Goal: Go to known website: Go to known website

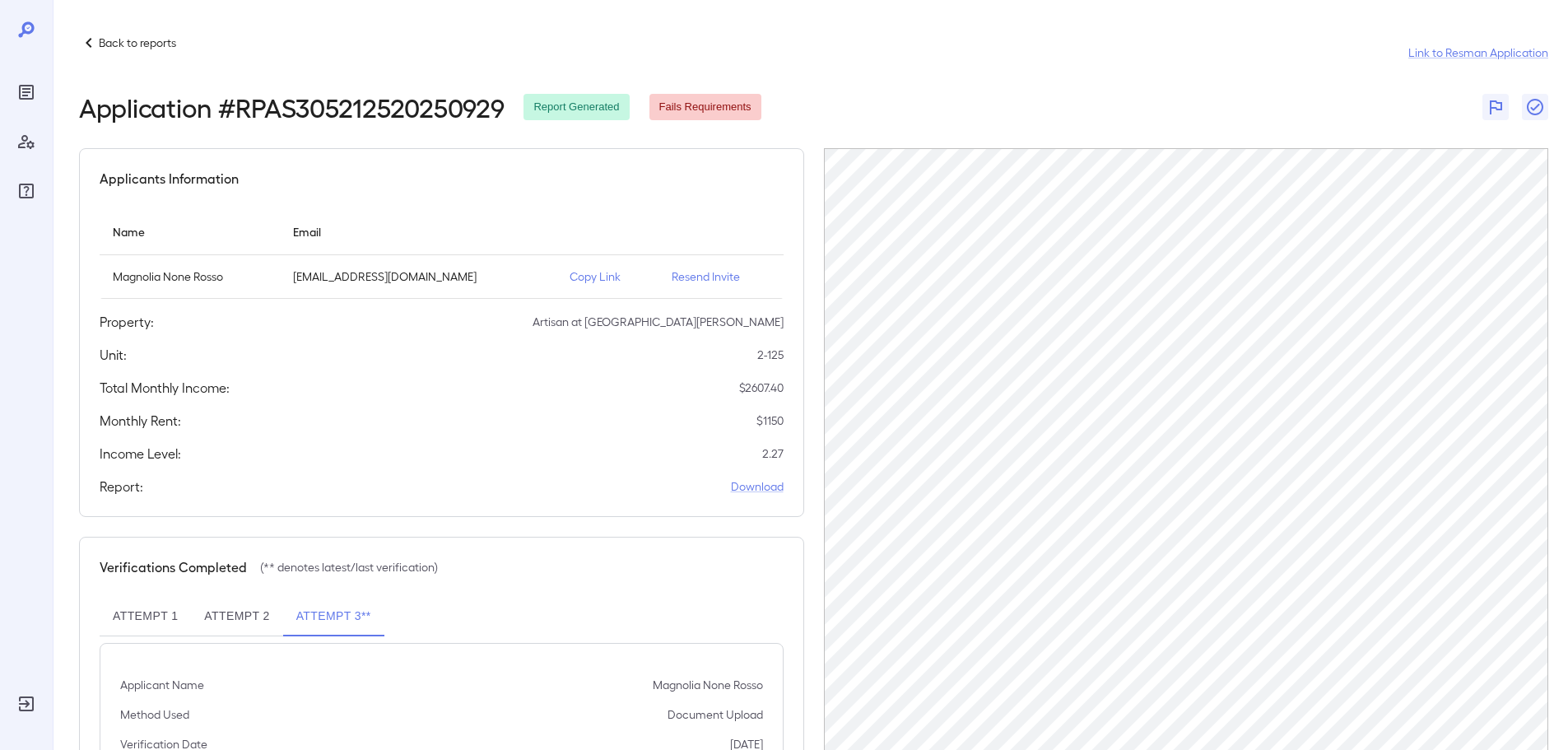
click at [24, 99] on icon "Reports" at bounding box center [26, 92] width 15 height 15
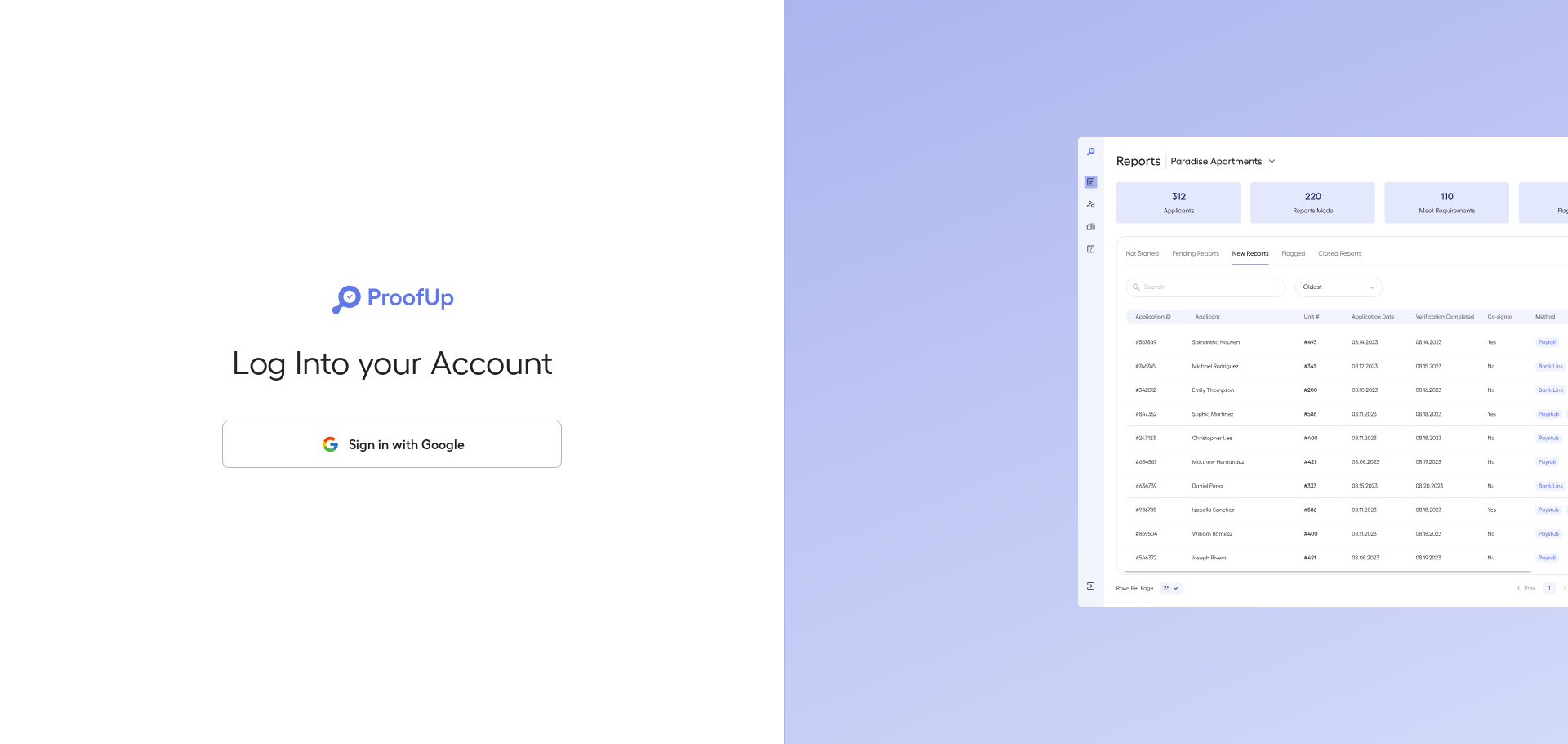
click at [479, 432] on button "Sign in with Google" at bounding box center [392, 444] width 340 height 48
